Goal: Use online tool/utility: Utilize a website feature to perform a specific function

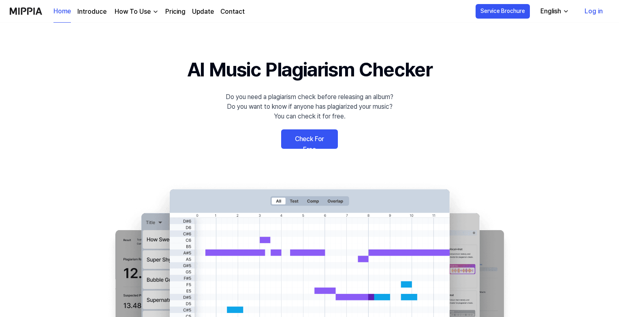
click at [315, 139] on link "Check For Free" at bounding box center [309, 139] width 57 height 19
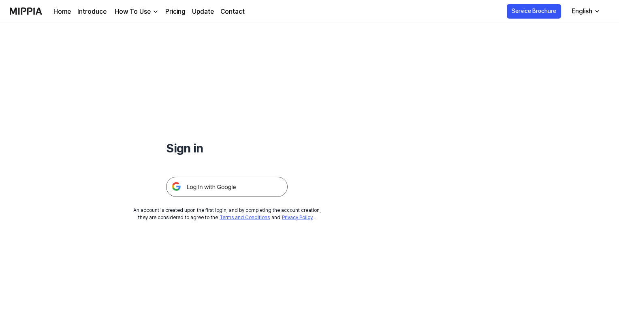
click at [261, 187] on img at bounding box center [226, 187] width 121 height 20
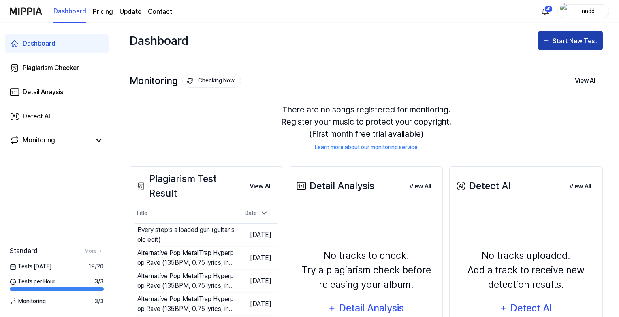
click at [551, 40] on div "Start New Test" at bounding box center [570, 41] width 57 height 11
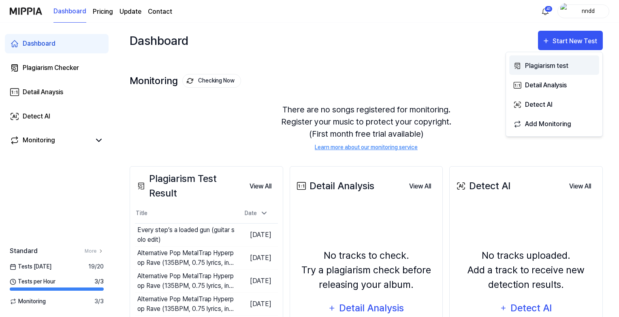
click at [545, 71] on button "Plagiarism test" at bounding box center [554, 64] width 90 height 19
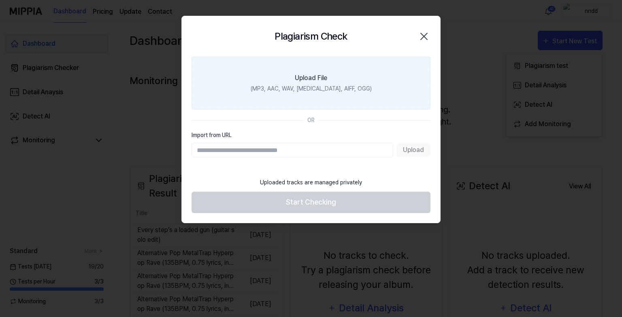
click at [379, 75] on label "Upload File (MP3, AAC, WAV, [MEDICAL_DATA], AIFF, OGG)" at bounding box center [311, 83] width 239 height 53
click at [0, 0] on input "Upload File (MP3, AAC, WAV, [MEDICAL_DATA], AIFF, OGG)" at bounding box center [0, 0] width 0 height 0
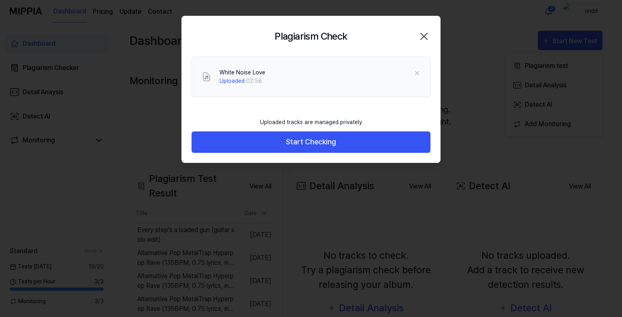
click at [262, 131] on div "Uploaded tracks are managed privately" at bounding box center [311, 122] width 112 height 18
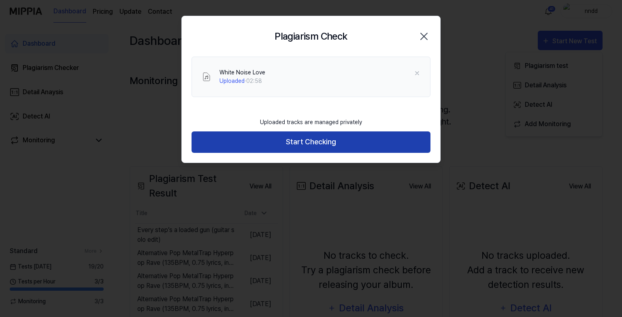
click at [261, 143] on button "Start Checking" at bounding box center [311, 142] width 239 height 21
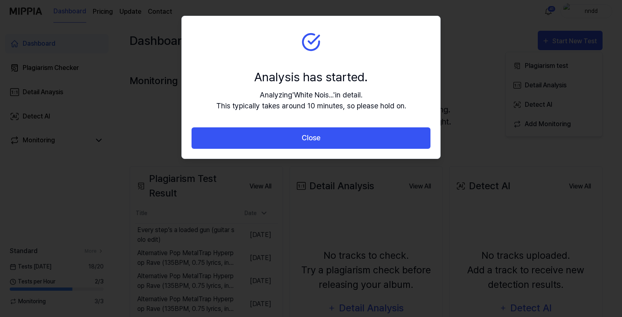
click at [261, 143] on button "Close" at bounding box center [311, 138] width 239 height 21
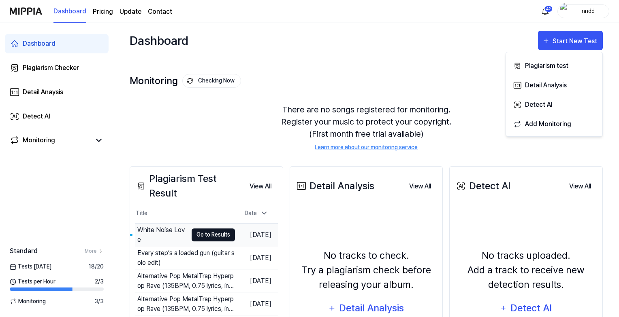
click at [199, 234] on button "Go to Results" at bounding box center [213, 235] width 43 height 13
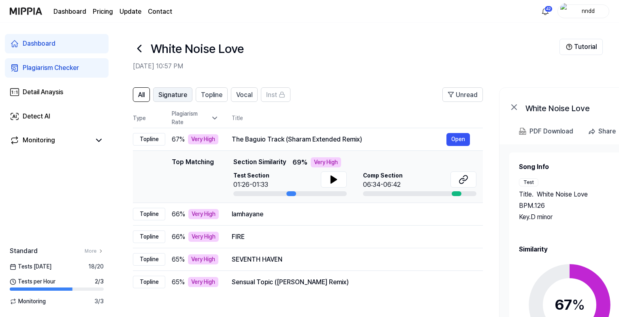
click at [175, 100] on span "Signature" at bounding box center [172, 95] width 29 height 10
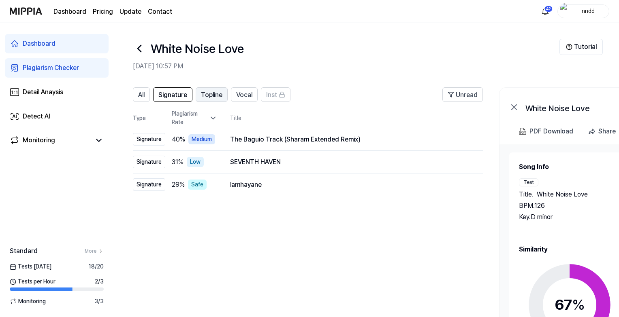
click at [211, 99] on span "Topline" at bounding box center [211, 95] width 21 height 10
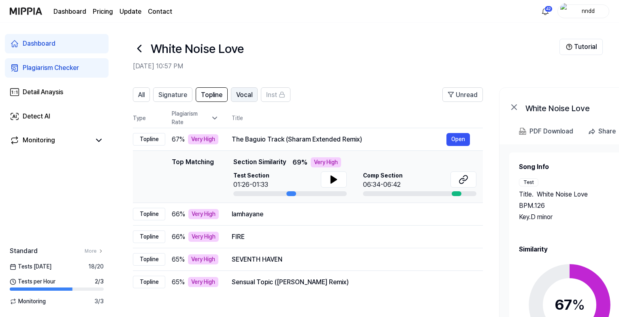
click at [234, 96] on button "Vocal" at bounding box center [244, 94] width 27 height 15
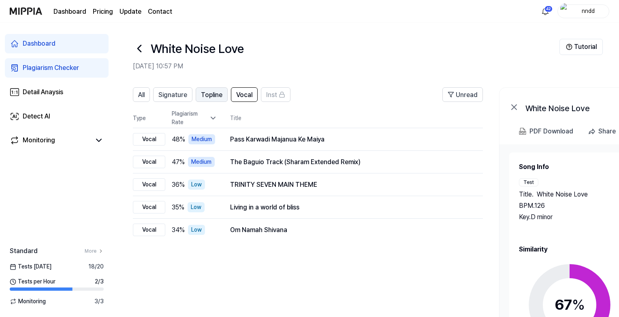
click at [202, 94] on span "Topline" at bounding box center [211, 95] width 21 height 10
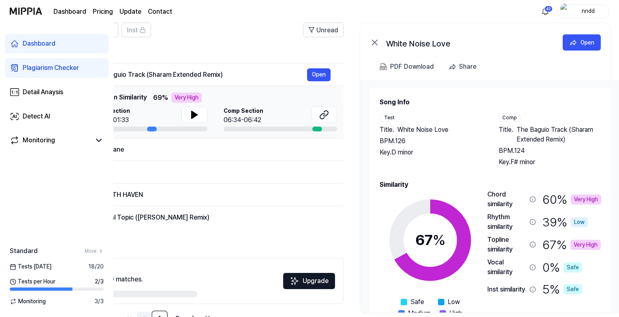
scroll to position [0, 147]
